Goal: Find specific page/section: Find specific page/section

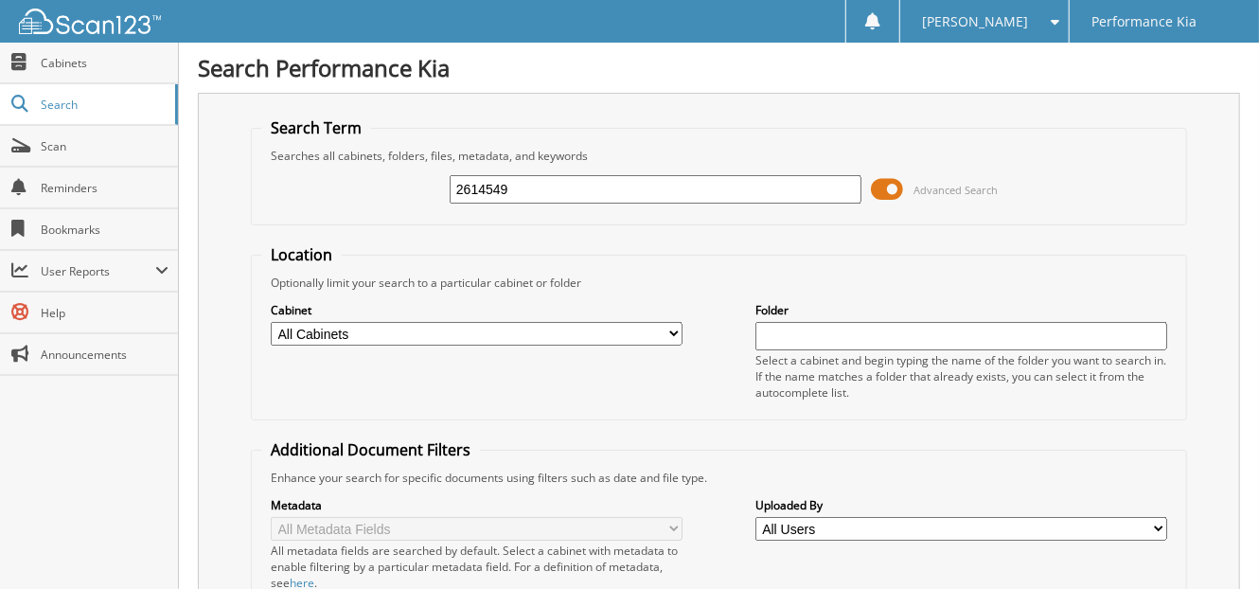
type input "2614549"
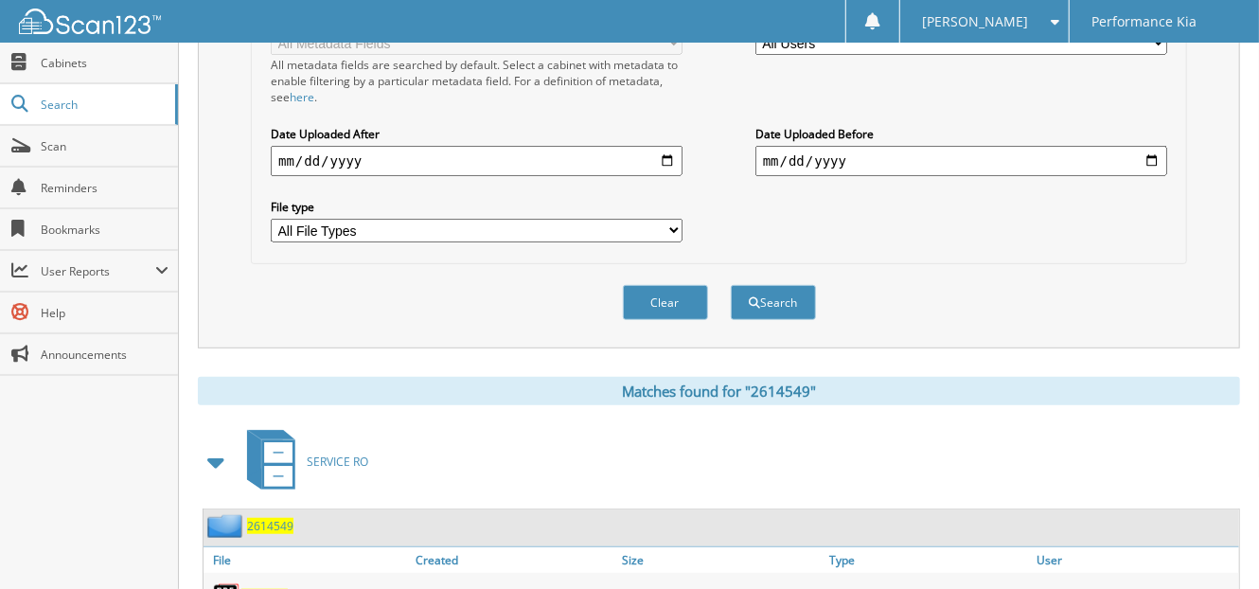
scroll to position [572, 0]
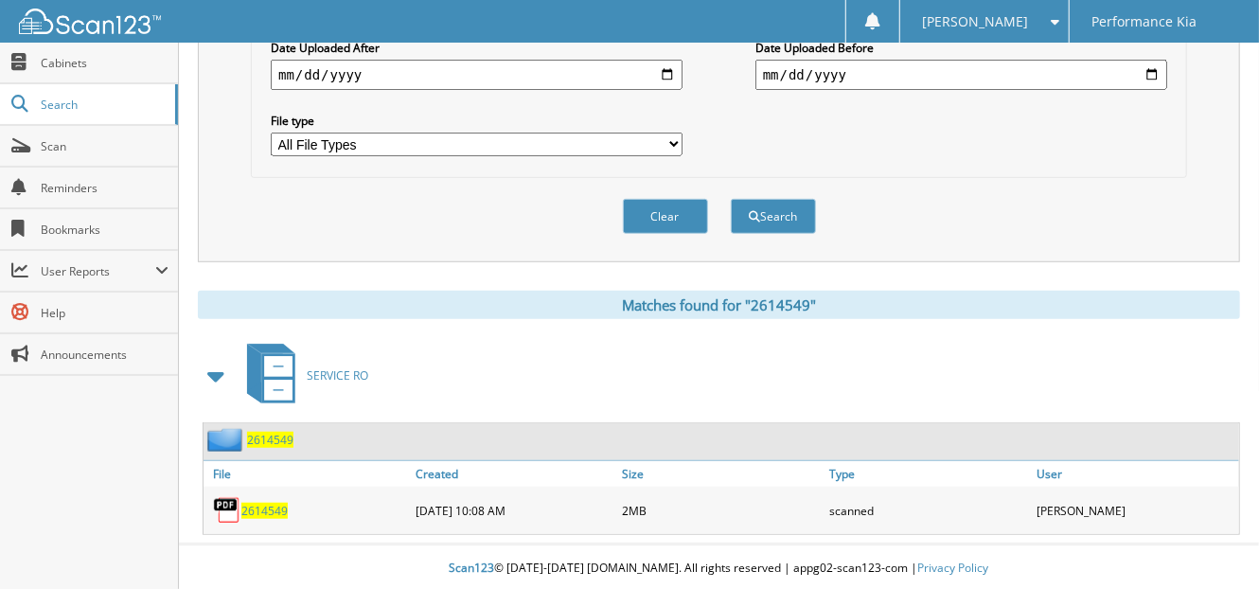
click at [260, 509] on span "2614549" at bounding box center [264, 510] width 46 height 16
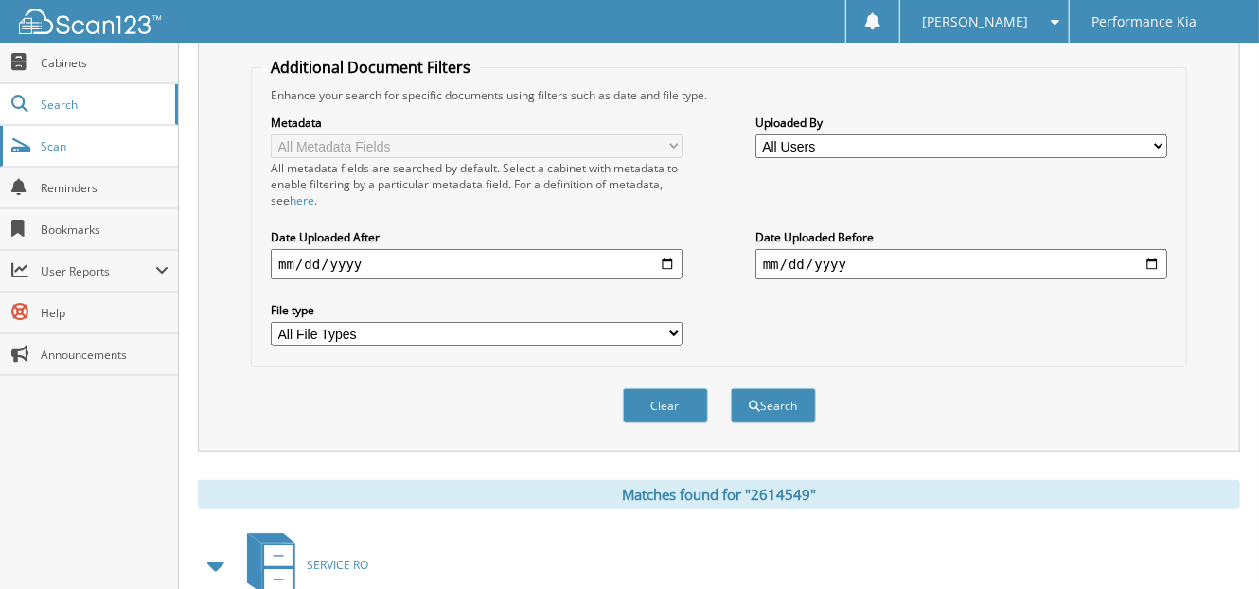
scroll to position [0, 0]
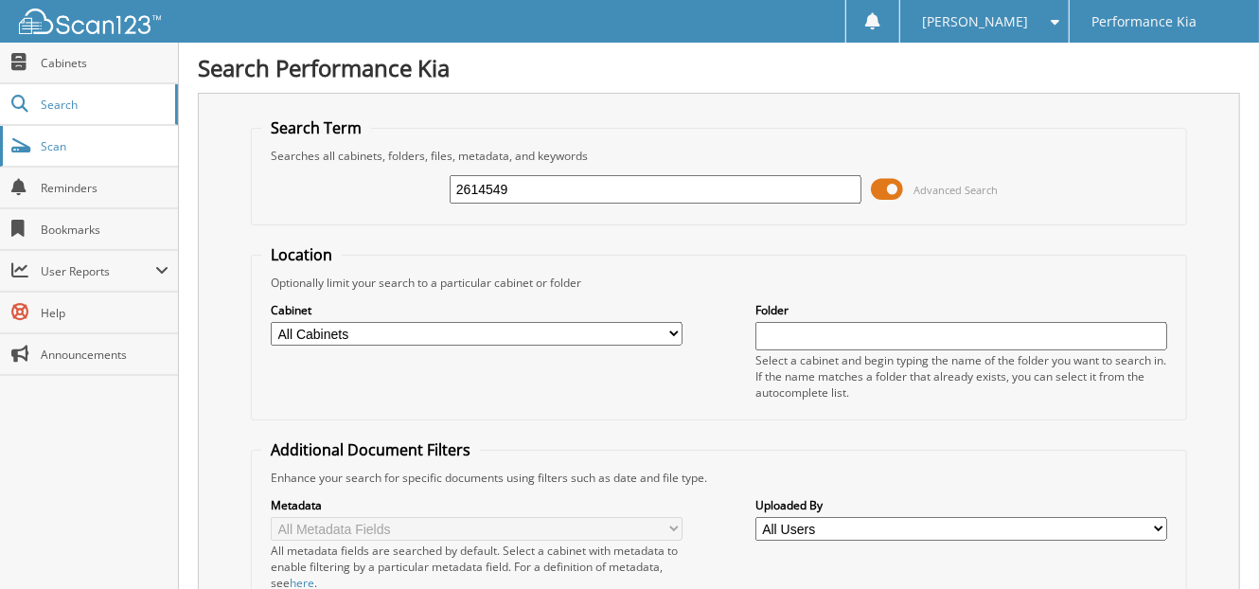
click at [51, 146] on span "Scan" at bounding box center [105, 146] width 128 height 16
type input "2614278"
click at [535, 188] on input "2614278" at bounding box center [655, 189] width 412 height 28
type input "2614021"
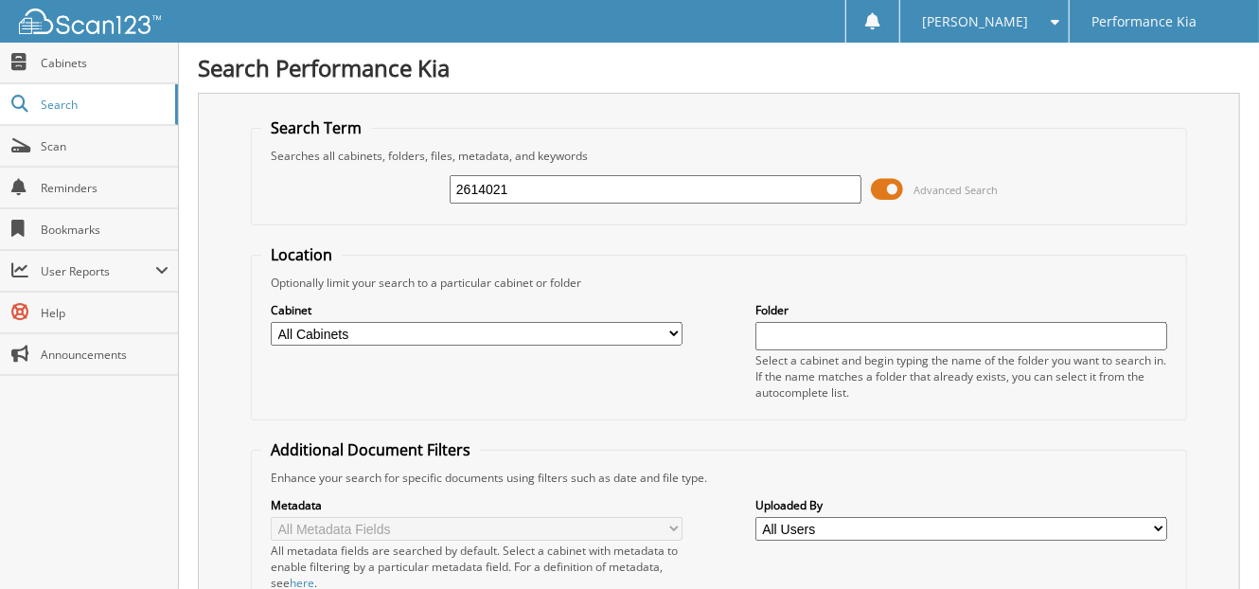
click at [517, 188] on input "2614021" at bounding box center [655, 189] width 412 height 28
type input "2614025"
click at [54, 144] on span "Scan" at bounding box center [105, 146] width 128 height 16
